Goal: Check status: Check status

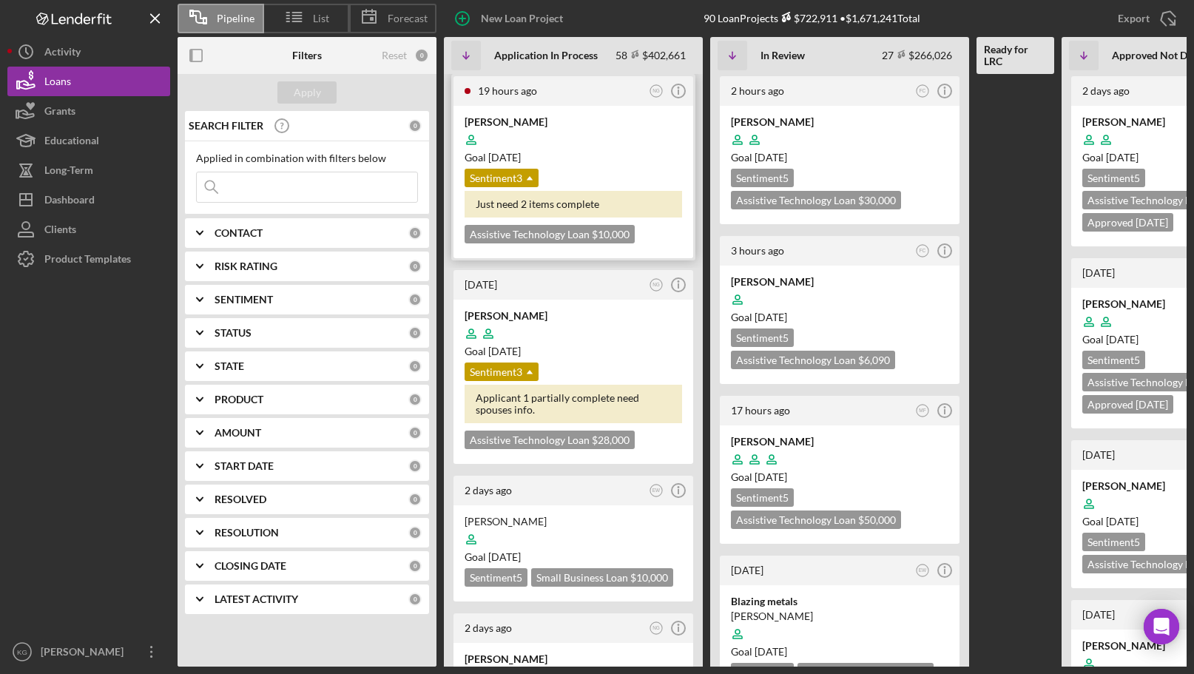
click at [648, 141] on div at bounding box center [573, 140] width 217 height 28
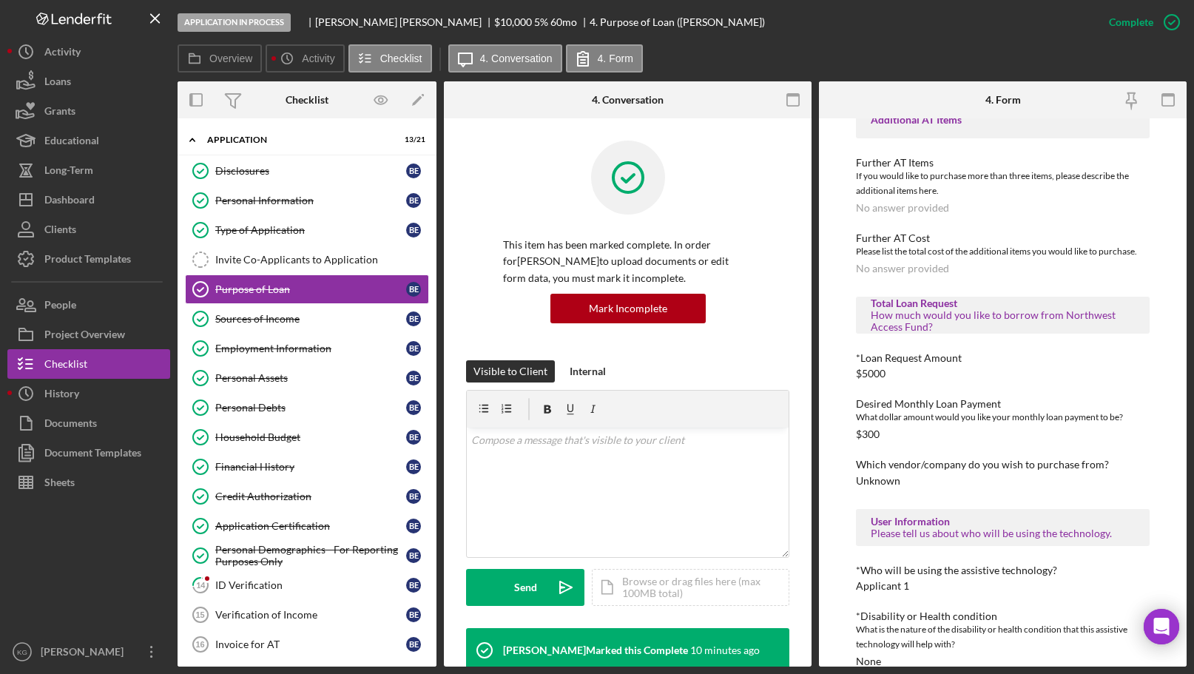
scroll to position [342, 0]
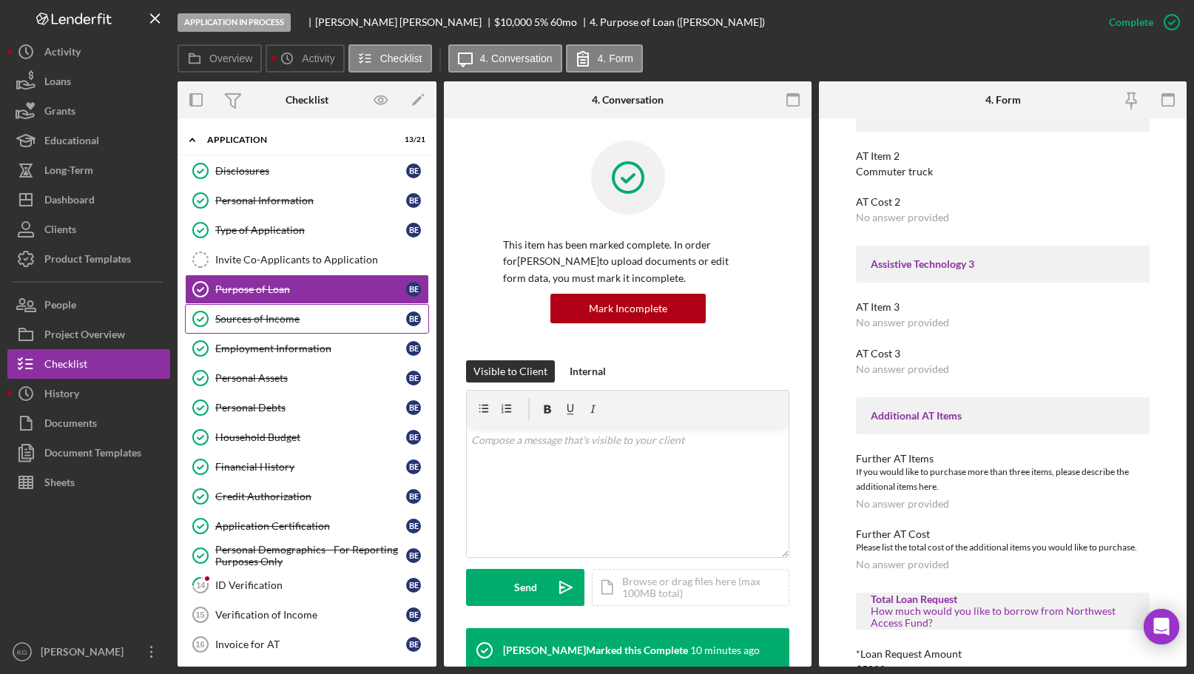
click at [246, 317] on div "Sources of Income" at bounding box center [310, 319] width 191 height 12
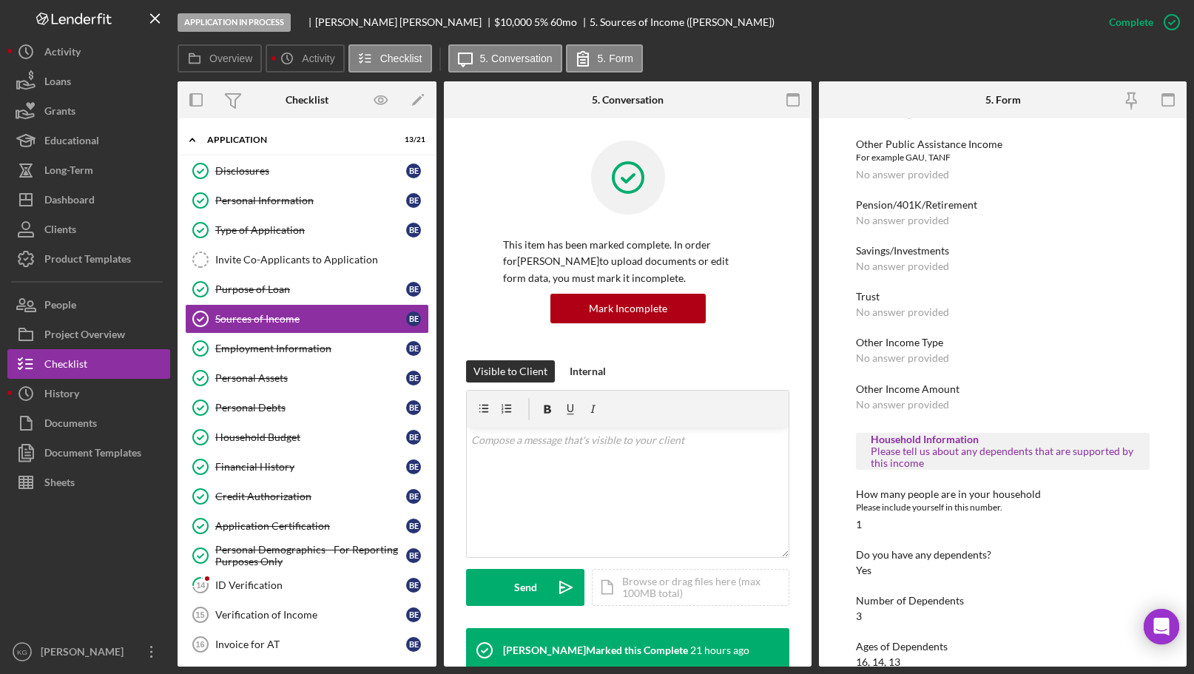
scroll to position [432, 0]
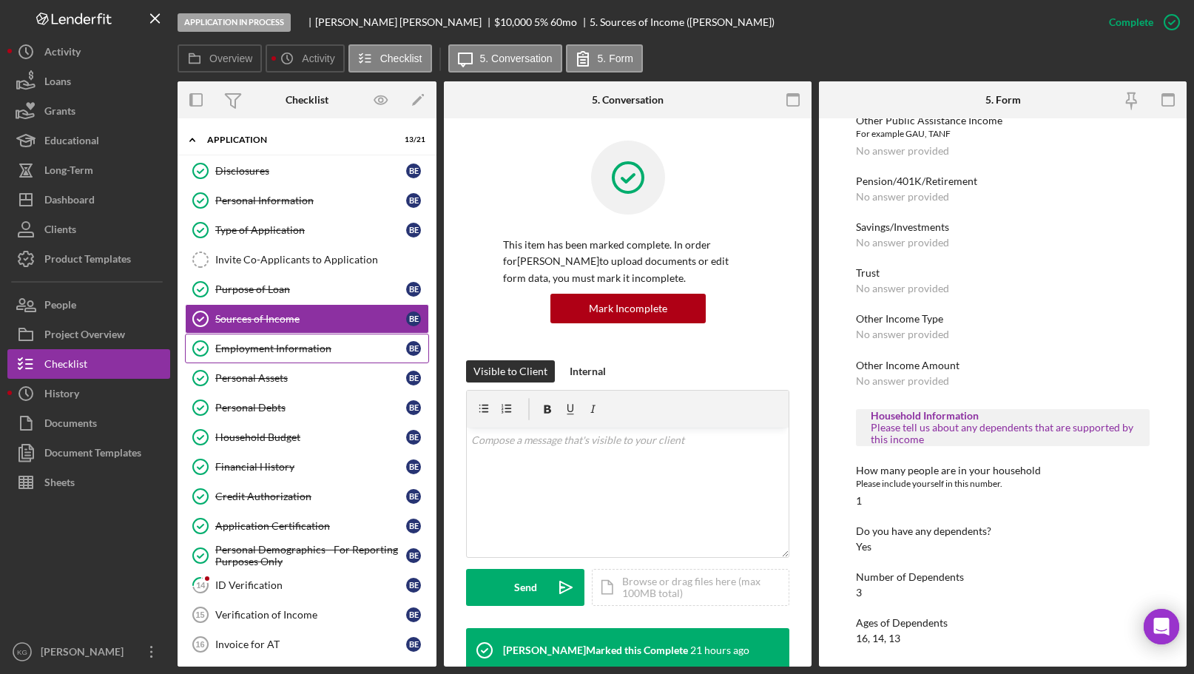
click at [253, 347] on div "Employment Information" at bounding box center [310, 348] width 191 height 12
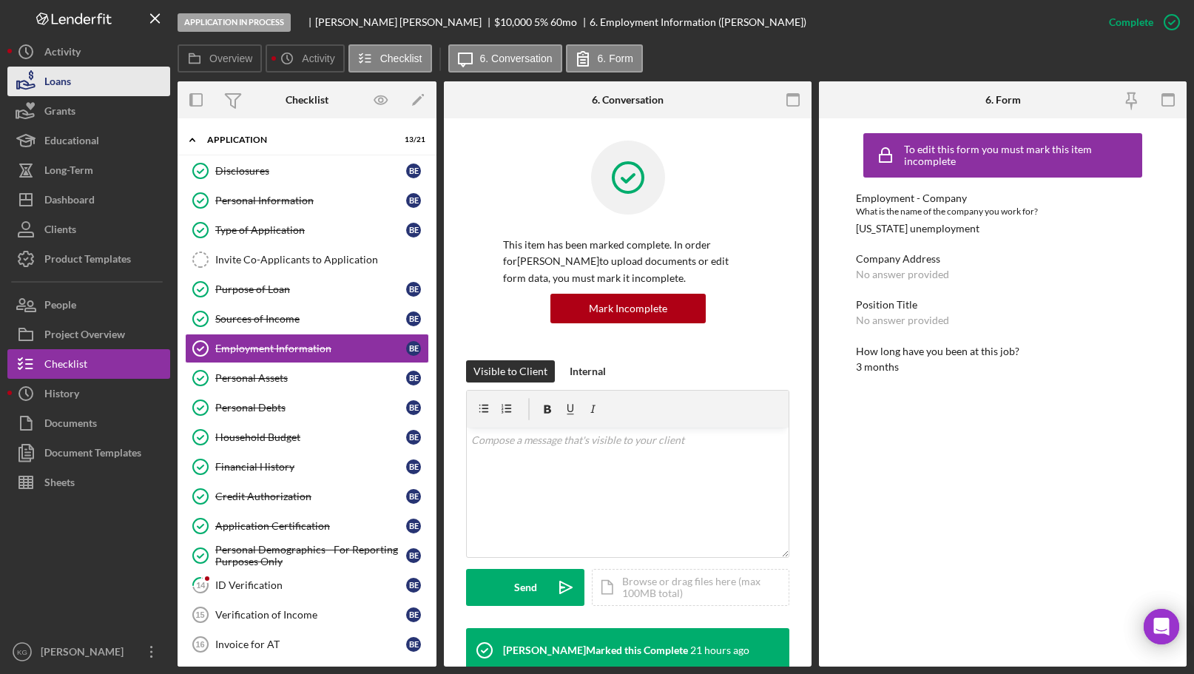
click at [64, 78] on div "Loans" at bounding box center [57, 83] width 27 height 33
